Goal: Task Accomplishment & Management: Use online tool/utility

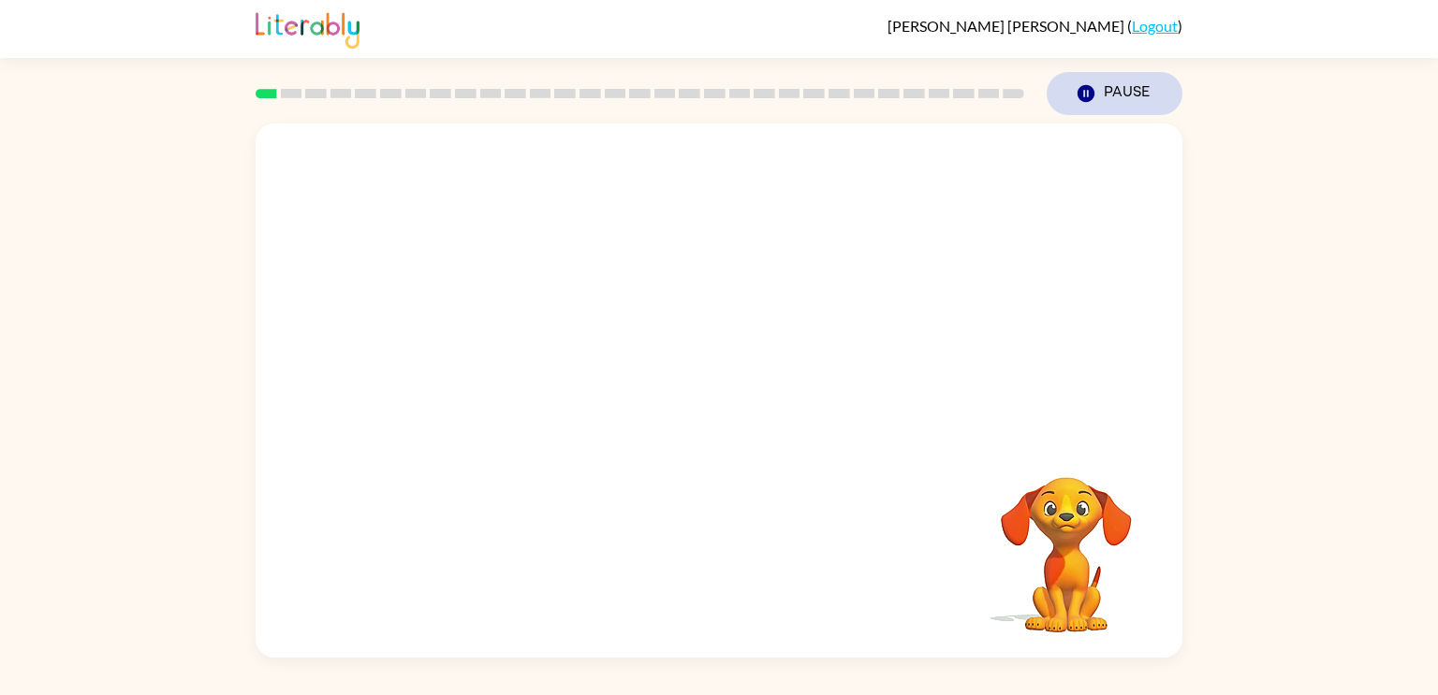
click at [1082, 105] on button "Pause Pause" at bounding box center [1114, 93] width 136 height 43
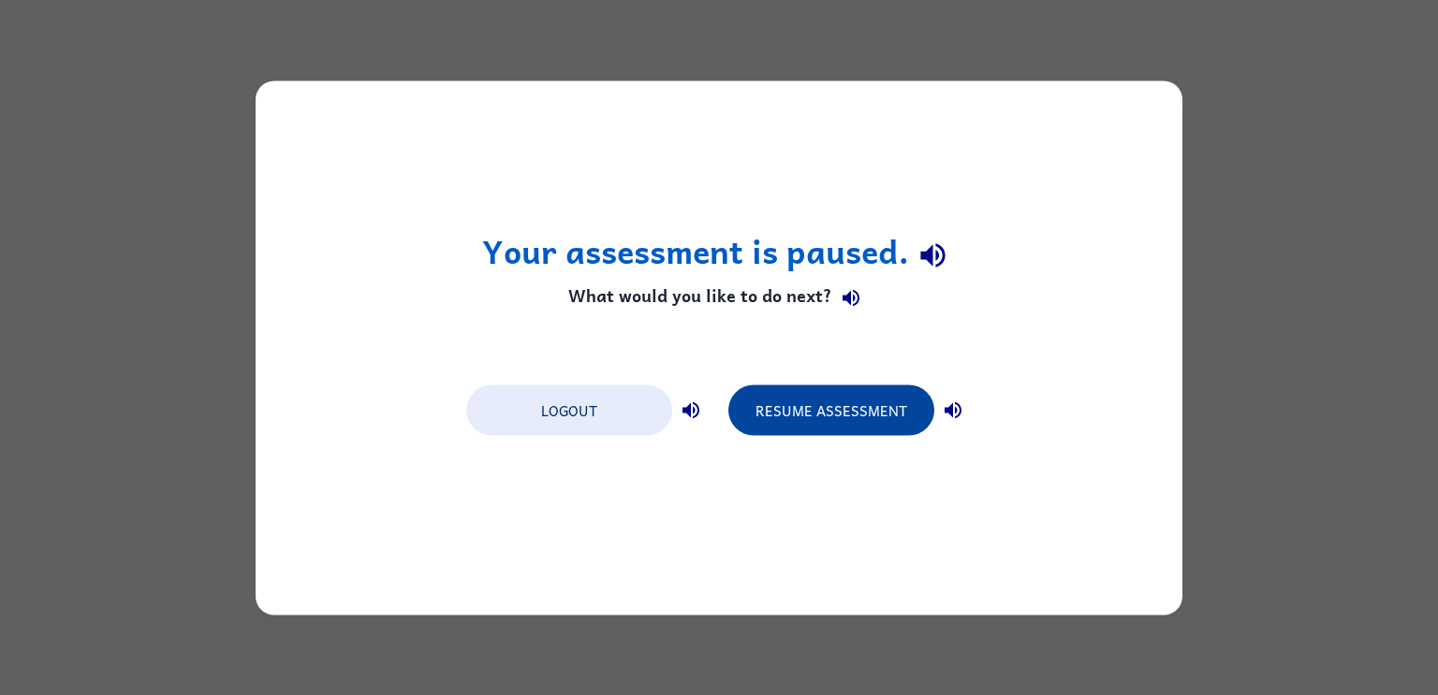
click at [799, 416] on button "Resume Assessment" at bounding box center [831, 410] width 206 height 51
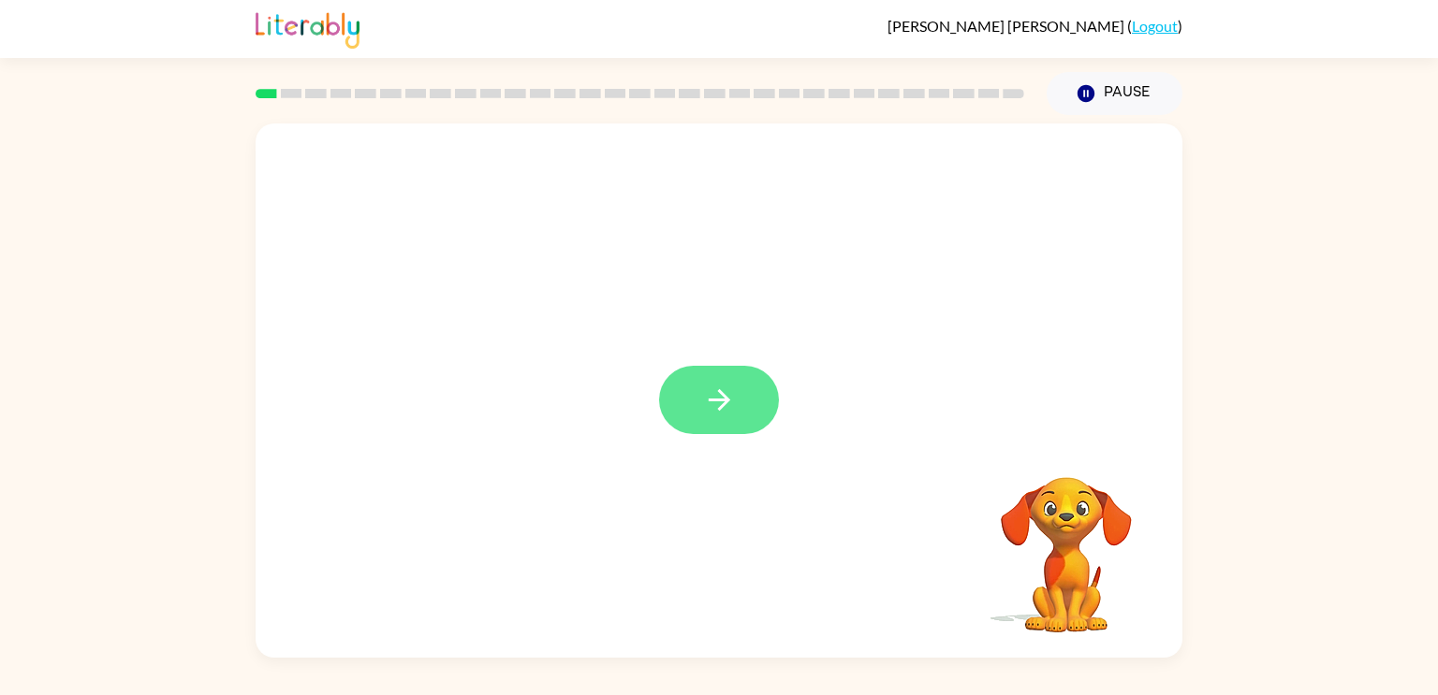
click at [710, 405] on icon "button" at bounding box center [719, 400] width 33 height 33
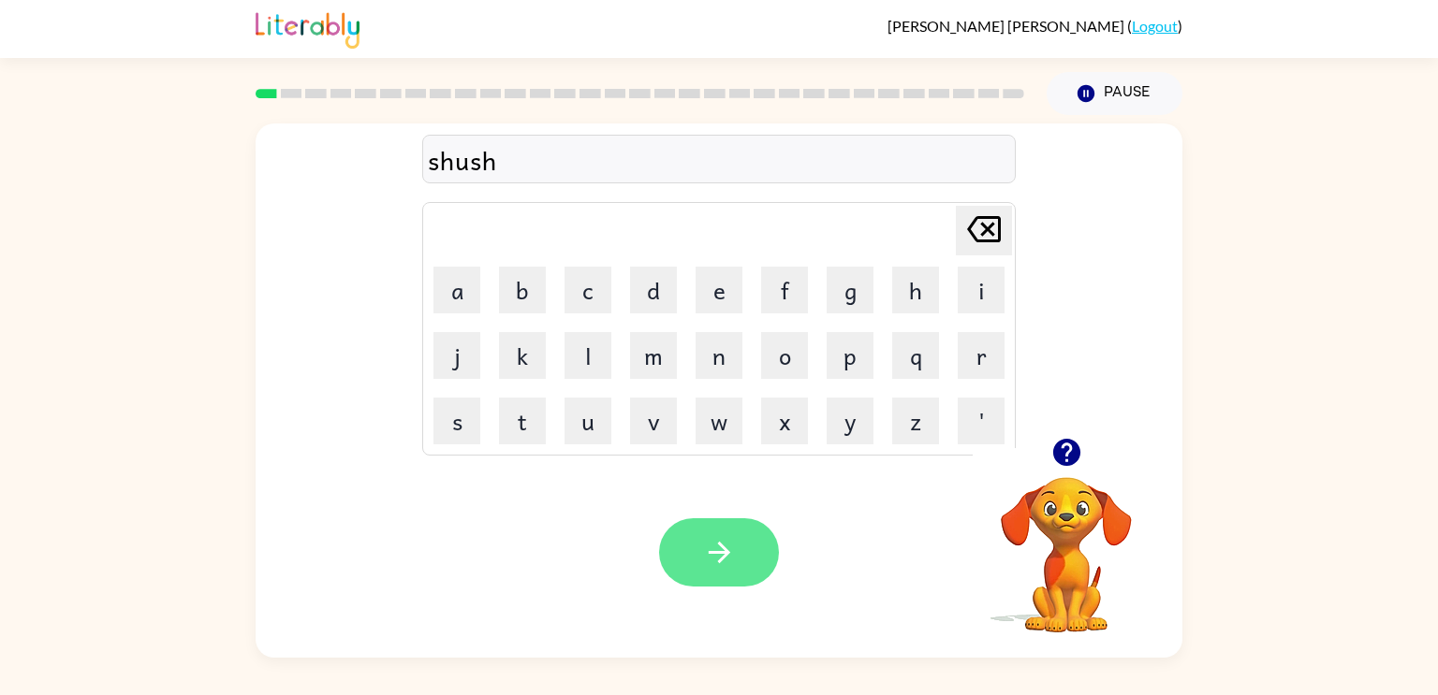
click at [747, 562] on button "button" at bounding box center [719, 552] width 120 height 68
click at [748, 558] on button "button" at bounding box center [719, 552] width 120 height 68
click at [723, 551] on icon "button" at bounding box center [719, 552] width 33 height 33
click at [486, 166] on div "elimanate" at bounding box center [719, 159] width 582 height 39
click at [493, 166] on div "elimanate" at bounding box center [719, 159] width 582 height 39
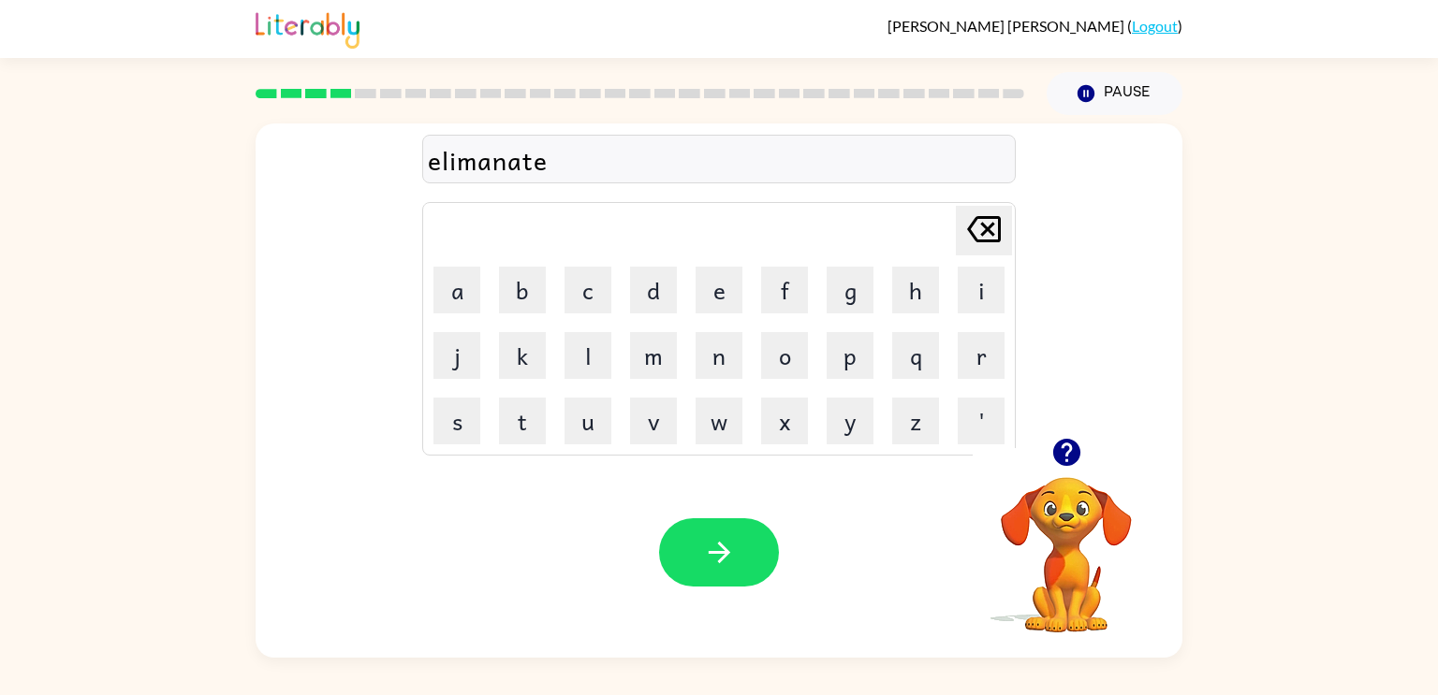
click at [567, 168] on div "elimanate" at bounding box center [719, 159] width 582 height 39
click at [741, 554] on button "button" at bounding box center [719, 552] width 120 height 68
click at [719, 554] on icon "button" at bounding box center [719, 552] width 33 height 33
click at [724, 535] on button "button" at bounding box center [719, 552] width 120 height 68
click at [708, 564] on icon "button" at bounding box center [719, 552] width 33 height 33
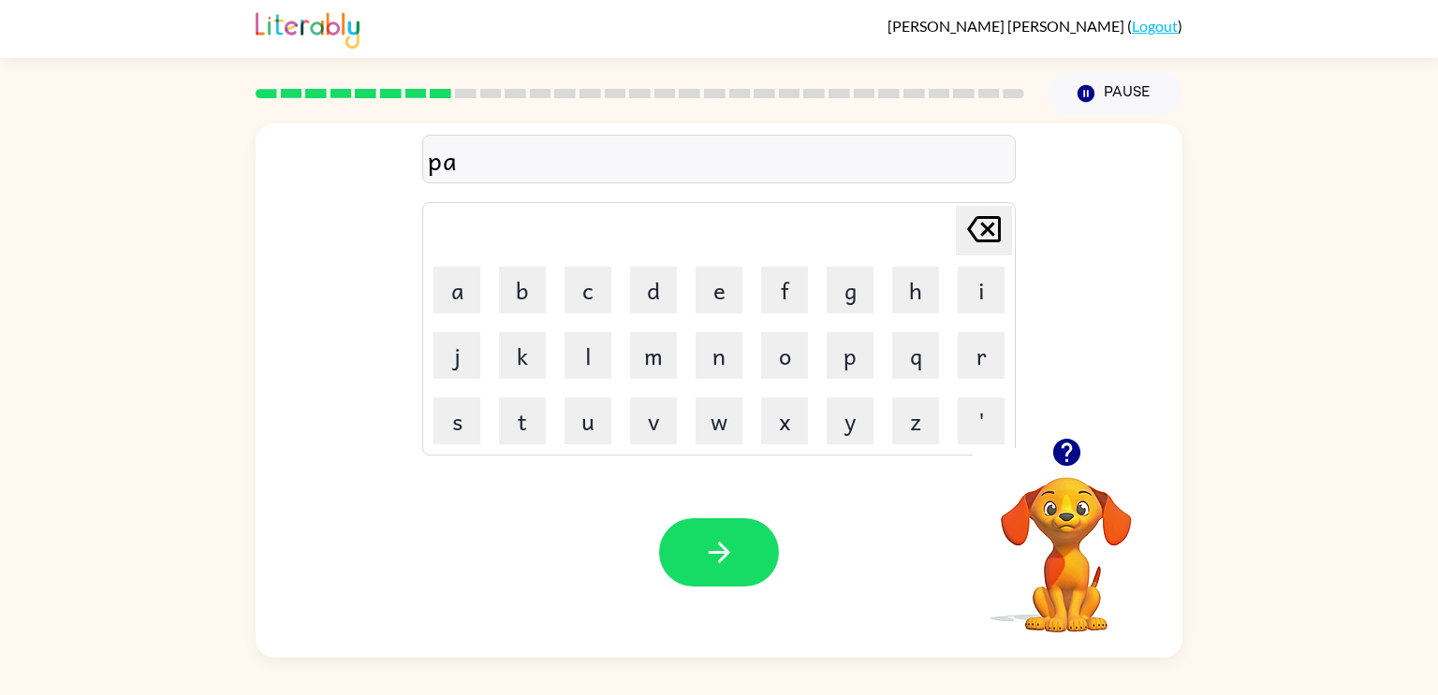
click at [1068, 465] on icon "button" at bounding box center [1065, 452] width 27 height 27
click at [741, 552] on button "button" at bounding box center [719, 552] width 120 height 68
click at [725, 540] on icon "button" at bounding box center [719, 552] width 33 height 33
click at [720, 530] on button "button" at bounding box center [719, 552] width 120 height 68
click at [710, 559] on icon "button" at bounding box center [719, 552] width 33 height 33
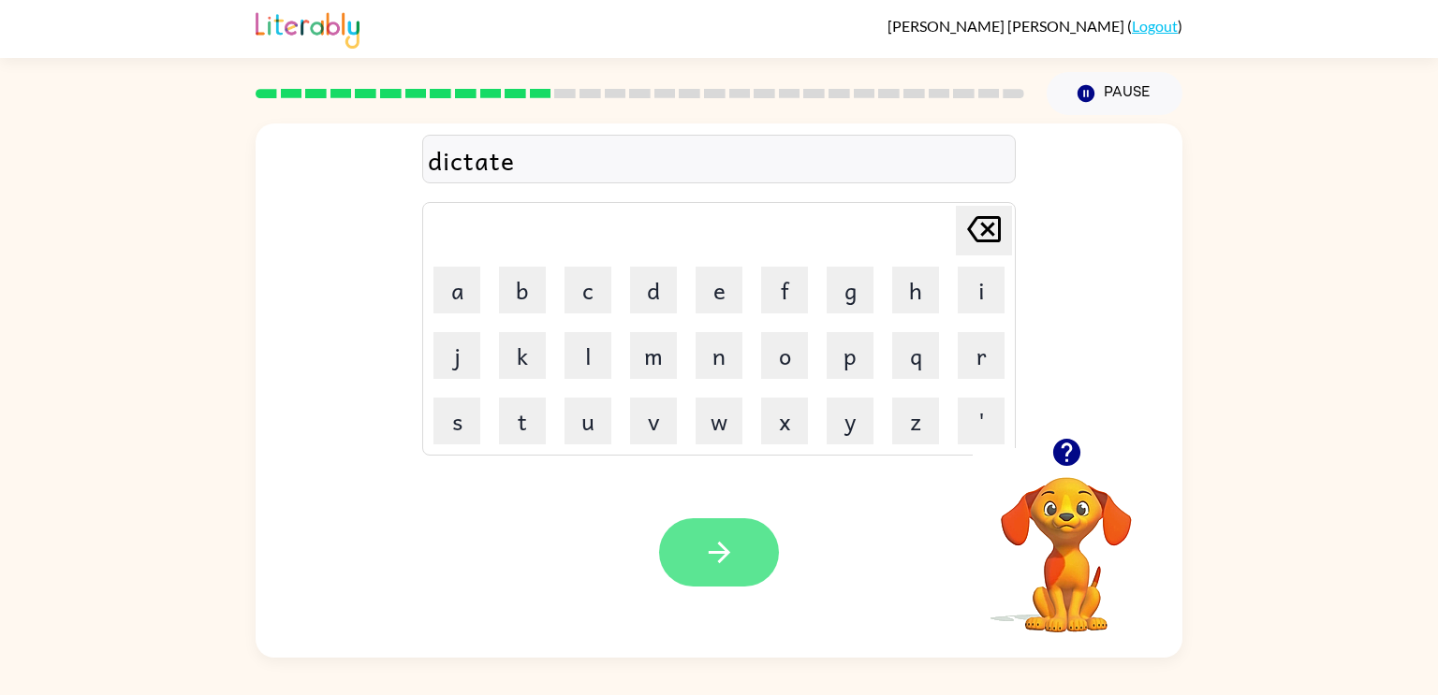
click at [726, 577] on button "button" at bounding box center [719, 552] width 120 height 68
click at [719, 557] on icon "button" at bounding box center [719, 552] width 33 height 33
click at [734, 557] on icon "button" at bounding box center [719, 552] width 33 height 33
click at [731, 577] on button "button" at bounding box center [719, 552] width 120 height 68
click at [741, 561] on button "button" at bounding box center [719, 552] width 120 height 68
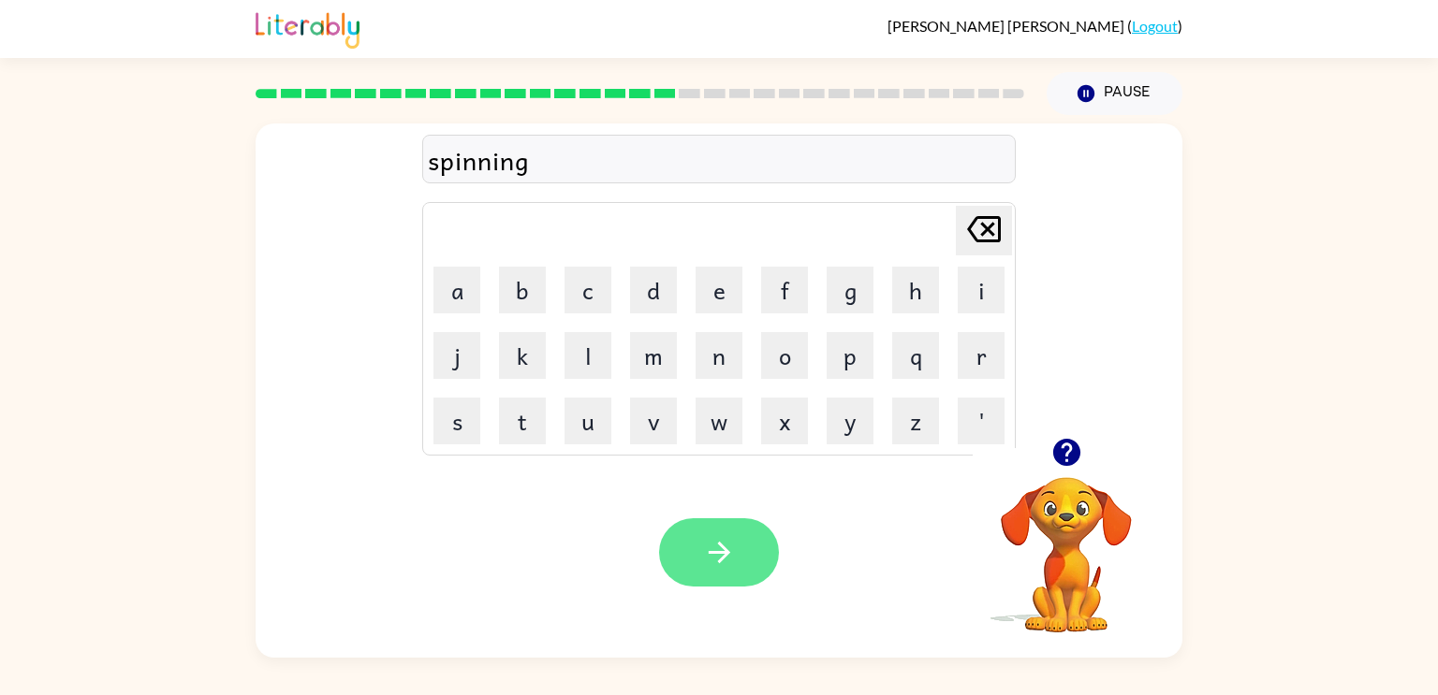
click at [719, 556] on icon "button" at bounding box center [719, 552] width 33 height 33
click at [728, 554] on icon "button" at bounding box center [719, 552] width 33 height 33
click at [726, 581] on button "button" at bounding box center [719, 552] width 120 height 68
click at [745, 551] on div at bounding box center [719, 552] width 120 height 68
click at [728, 554] on icon "button" at bounding box center [719, 553] width 22 height 22
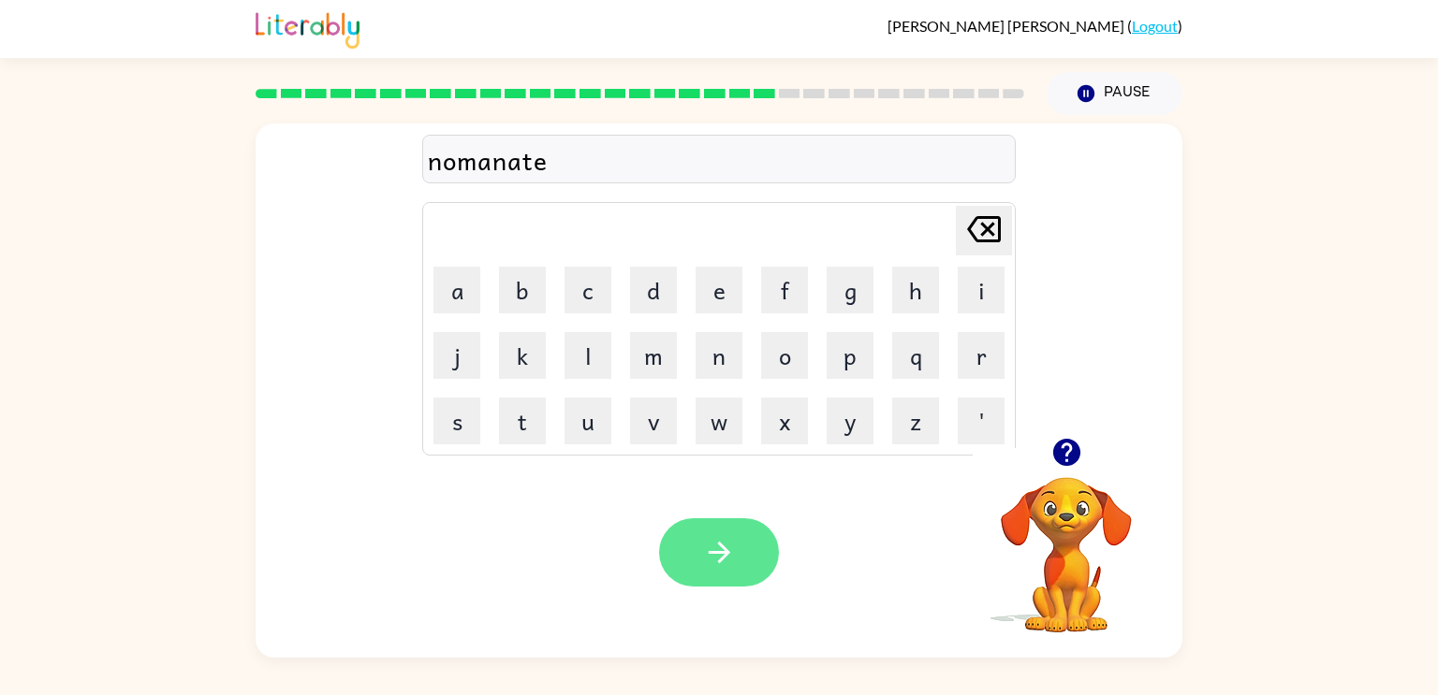
click at [723, 558] on icon "button" at bounding box center [719, 553] width 22 height 22
click at [745, 586] on button "button" at bounding box center [719, 552] width 120 height 68
click at [740, 565] on div at bounding box center [719, 552] width 120 height 68
click at [714, 538] on icon "button" at bounding box center [719, 552] width 33 height 33
click at [737, 576] on button "button" at bounding box center [719, 552] width 120 height 68
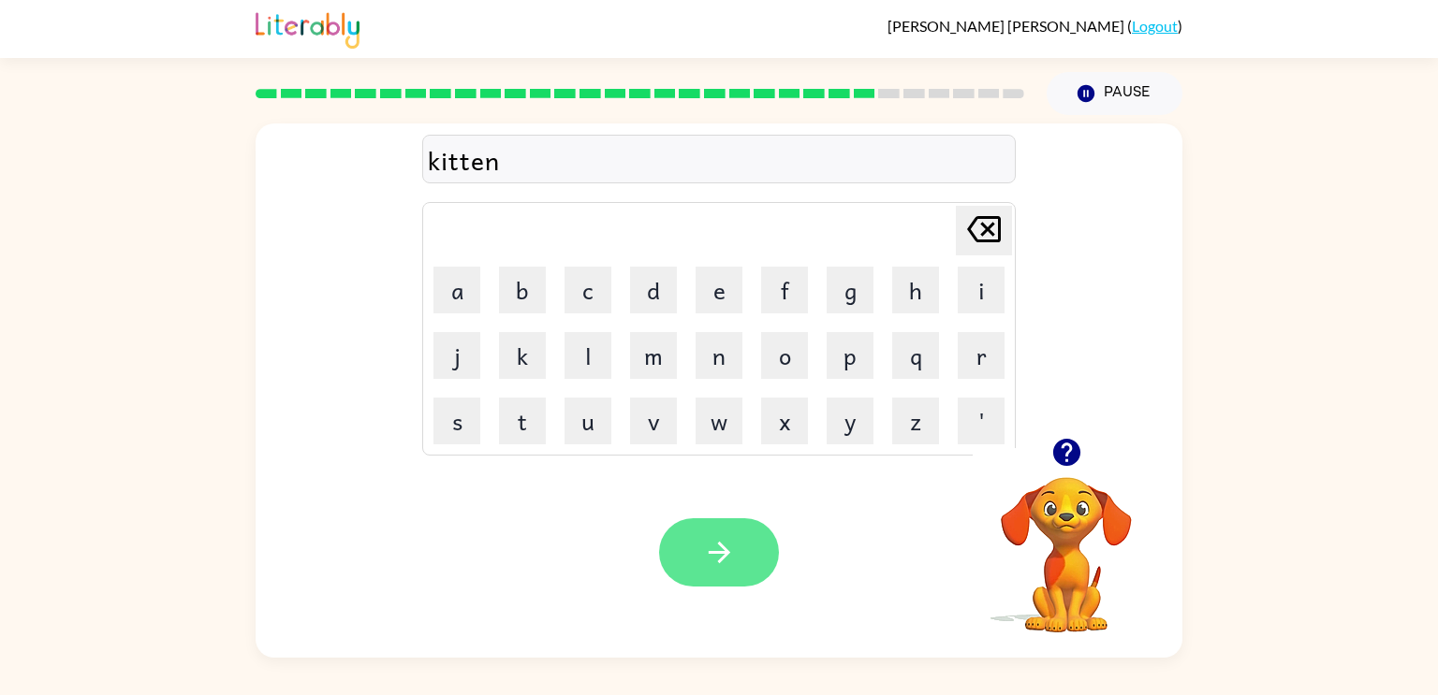
click at [722, 578] on button "button" at bounding box center [719, 552] width 120 height 68
click at [721, 577] on button "button" at bounding box center [719, 552] width 120 height 68
click at [740, 560] on button "button" at bounding box center [719, 552] width 120 height 68
click at [524, 171] on div "univalsol" at bounding box center [719, 159] width 582 height 39
click at [563, 171] on div "univalsol" at bounding box center [719, 159] width 582 height 39
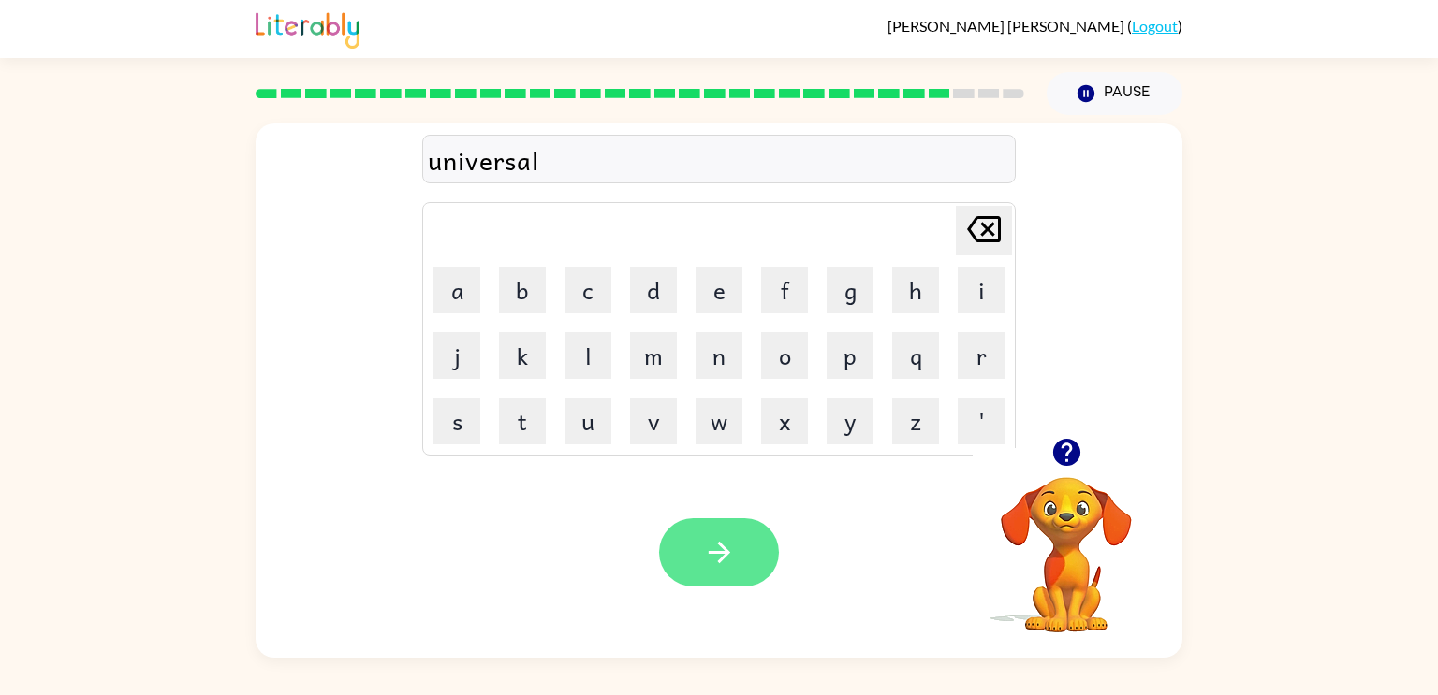
click at [737, 549] on button "button" at bounding box center [719, 552] width 120 height 68
click at [741, 565] on button "button" at bounding box center [719, 552] width 120 height 68
click at [730, 534] on button "button" at bounding box center [719, 552] width 120 height 68
